Goal: Use online tool/utility: Utilize a website feature to perform a specific function

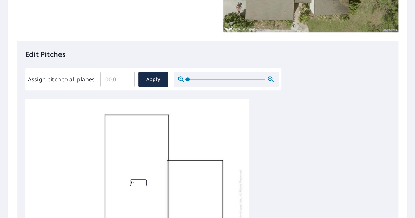
scroll to position [168, 0]
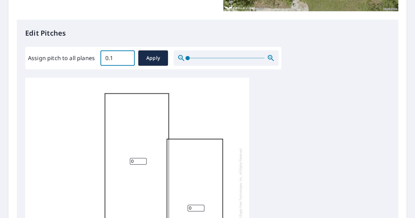
click at [124, 58] on input "0.1" at bounding box center [117, 58] width 34 height 20
drag, startPoint x: 124, startPoint y: 58, endPoint x: 65, endPoint y: 55, distance: 59.6
click at [100, 55] on input "0.5" at bounding box center [117, 58] width 34 height 20
drag, startPoint x: 116, startPoint y: 55, endPoint x: 91, endPoint y: 58, distance: 25.1
click at [91, 58] on div "Assign pitch to all planes 0.5 ​ Apply" at bounding box center [153, 57] width 251 height 15
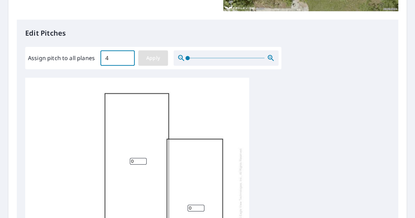
type input "4"
click at [153, 56] on span "Apply" at bounding box center [153, 58] width 19 height 9
type input "4"
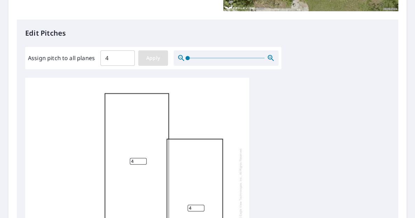
type input "4"
drag, startPoint x: 144, startPoint y: 164, endPoint x: 117, endPoint y: 165, distance: 27.7
click at [117, 165] on div "4 4 4 4" at bounding box center [137, 188] width 224 height 220
click at [137, 159] on input "4" at bounding box center [138, 161] width 17 height 7
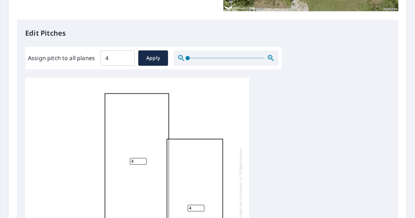
drag, startPoint x: 137, startPoint y: 160, endPoint x: 120, endPoint y: 161, distance: 17.6
click at [120, 161] on div "4 4 4 4" at bounding box center [137, 188] width 224 height 220
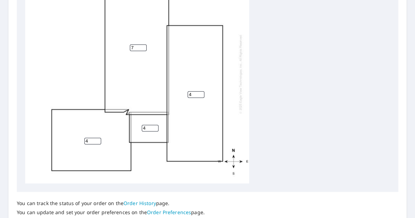
scroll to position [297, 0]
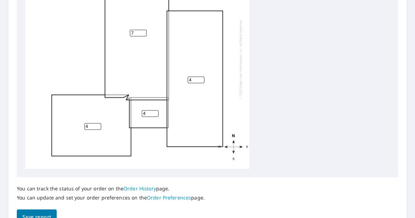
type input "7"
drag, startPoint x: 153, startPoint y: 113, endPoint x: 140, endPoint y: 114, distance: 12.7
type input "0"
click at [142, 114] on input "0" at bounding box center [150, 113] width 17 height 7
click at [38, 215] on span "Save report" at bounding box center [36, 217] width 29 height 9
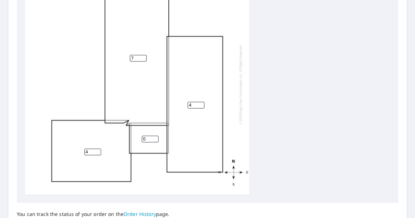
scroll to position [0, 0]
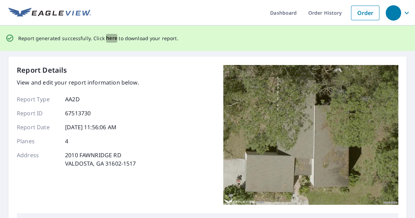
click at [111, 39] on span "here" at bounding box center [112, 38] width 12 height 9
